Goal: Complete application form

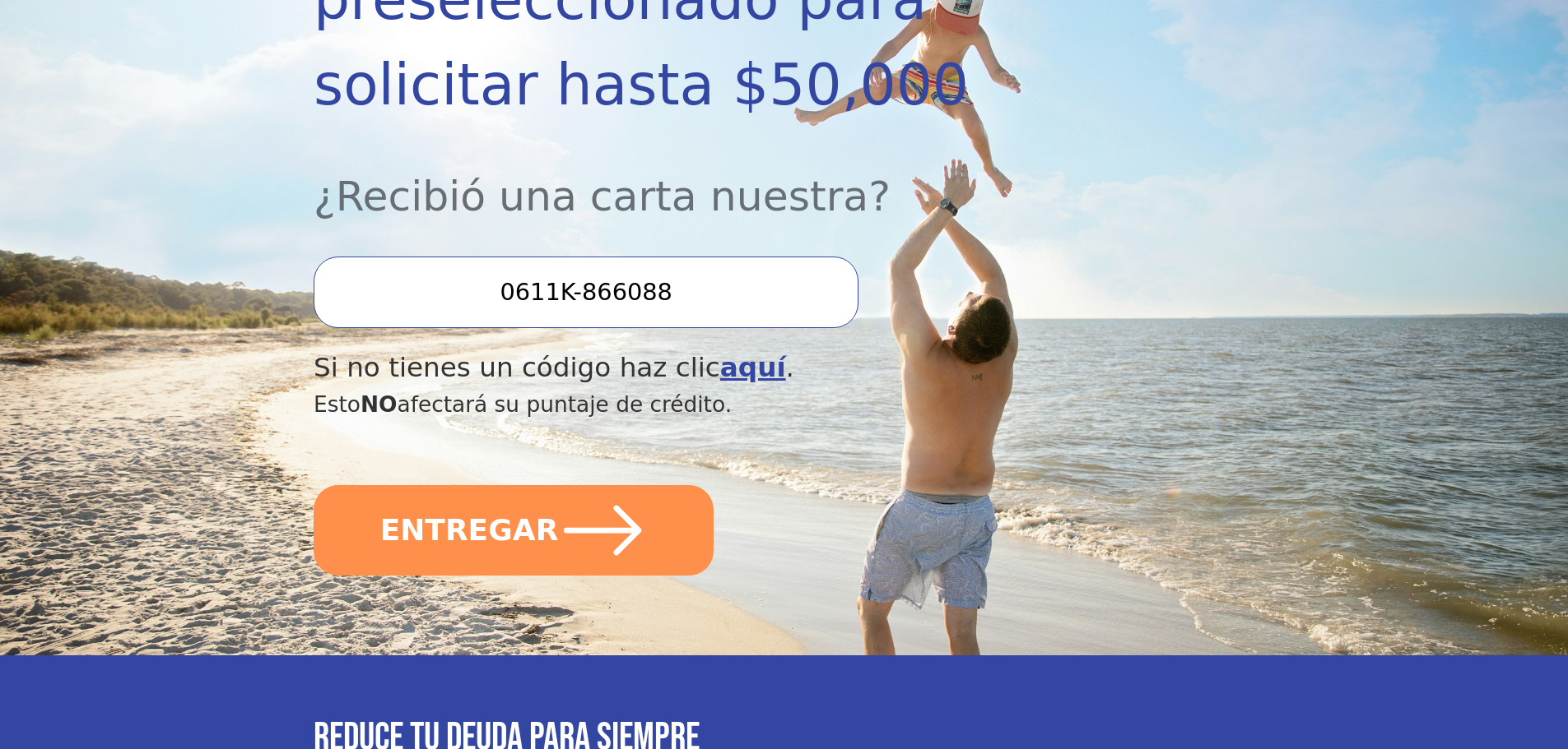
scroll to position [412, 0]
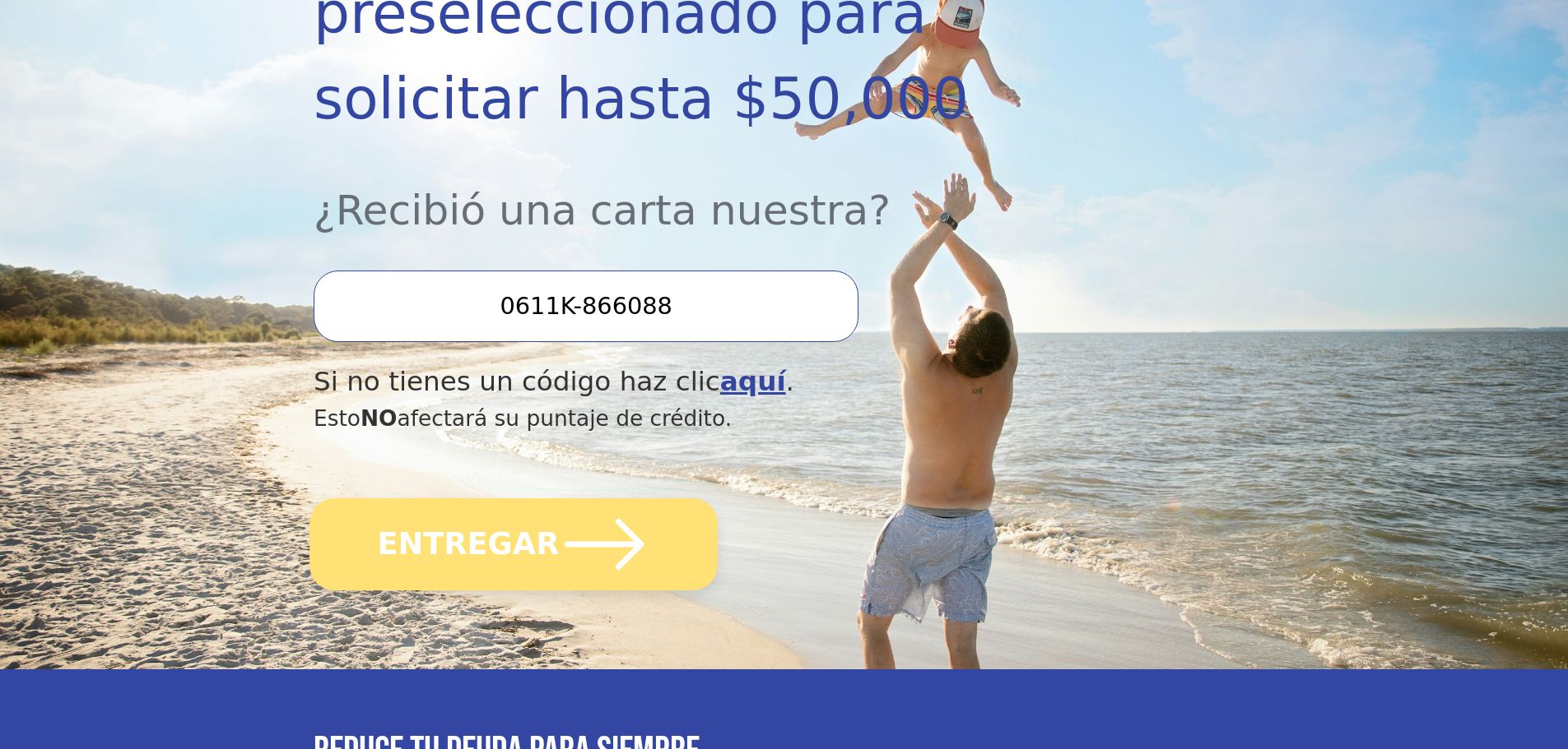
click at [566, 500] on icon "submit" at bounding box center [604, 545] width 91 height 91
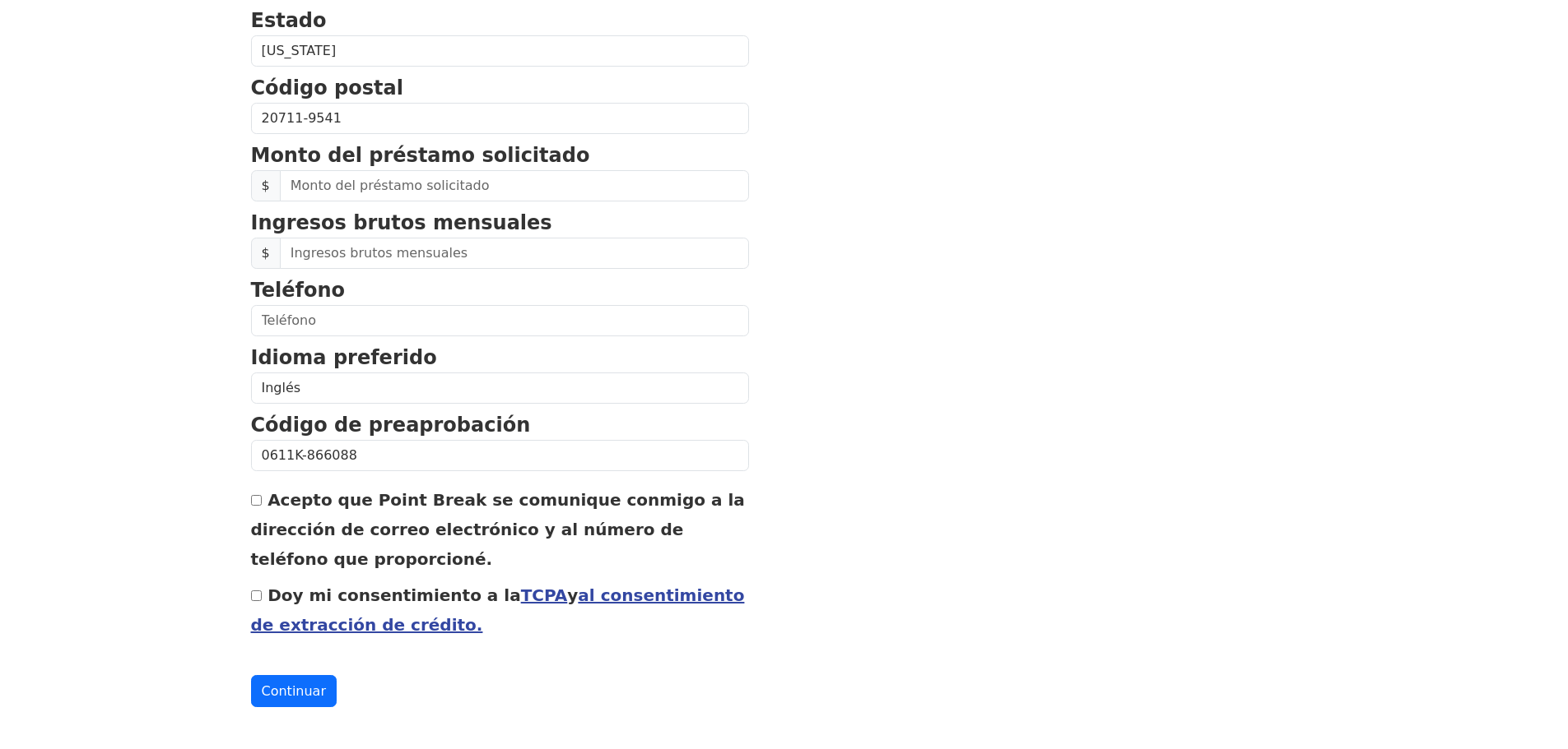
scroll to position [651, 0]
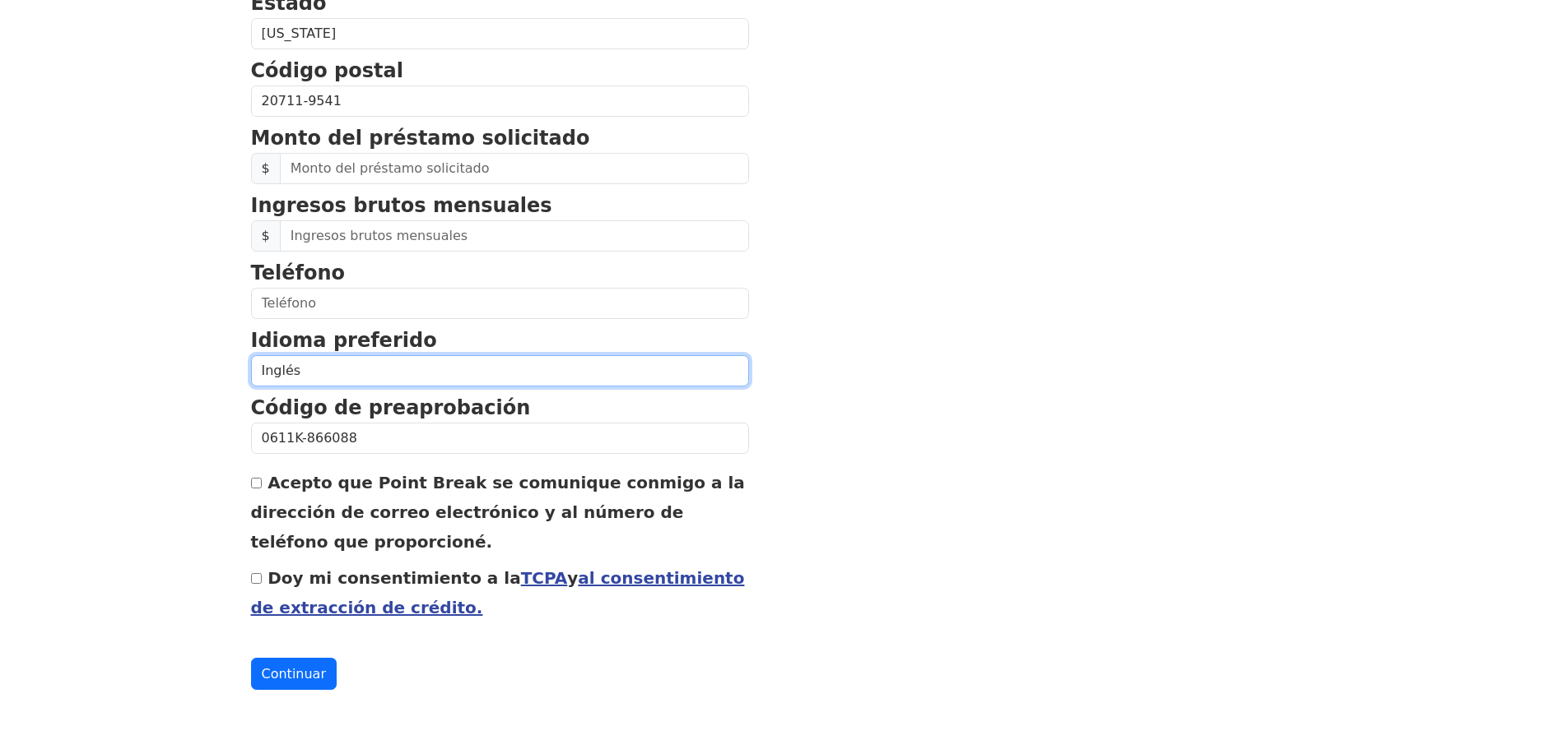
click at [391, 366] on select "Inglés Español" at bounding box center [500, 370] width 498 height 31
select select "Spanish"
click at [251, 355] on select "Inglés Español" at bounding box center [500, 370] width 498 height 31
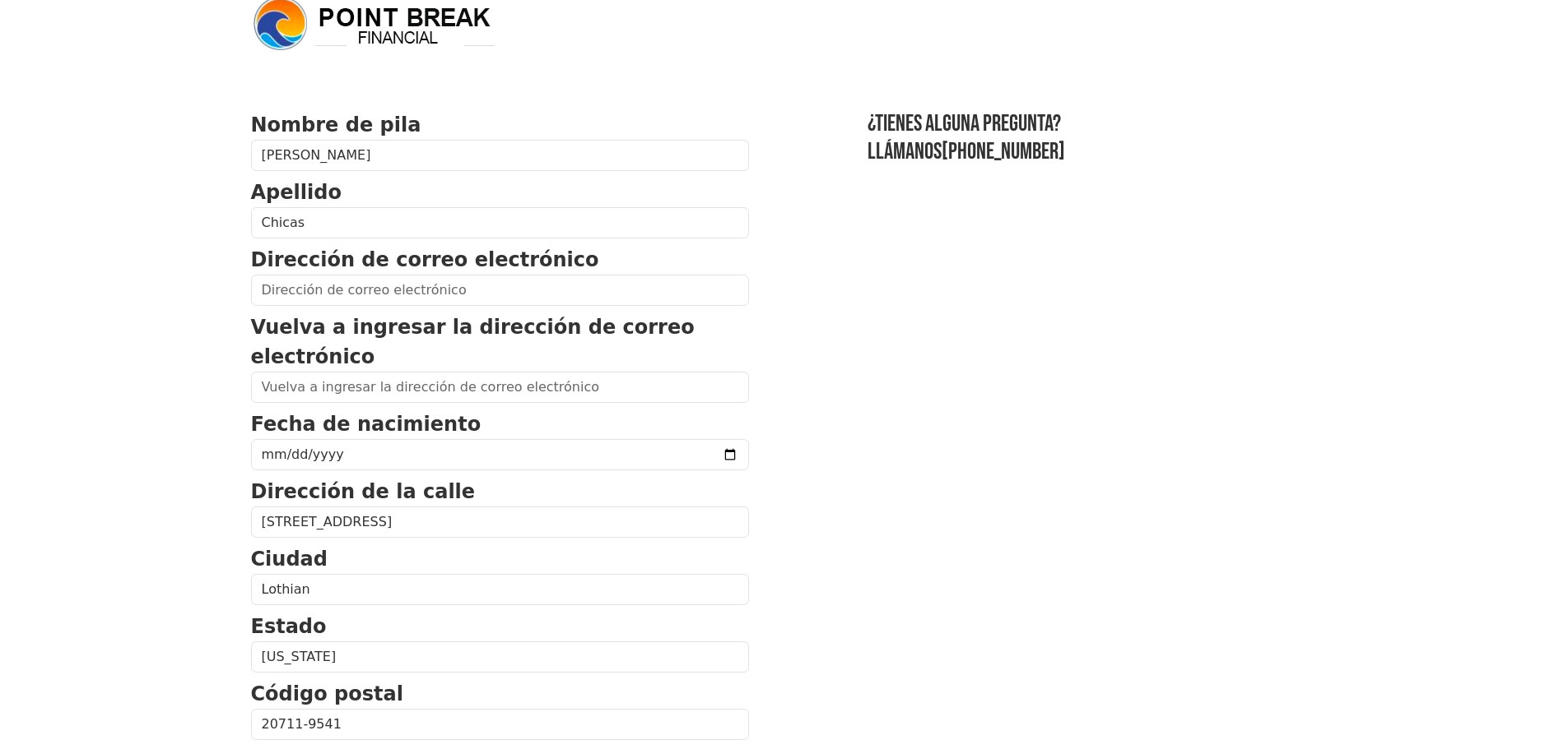
scroll to position [0, 0]
